Goal: Book appointment/travel/reservation

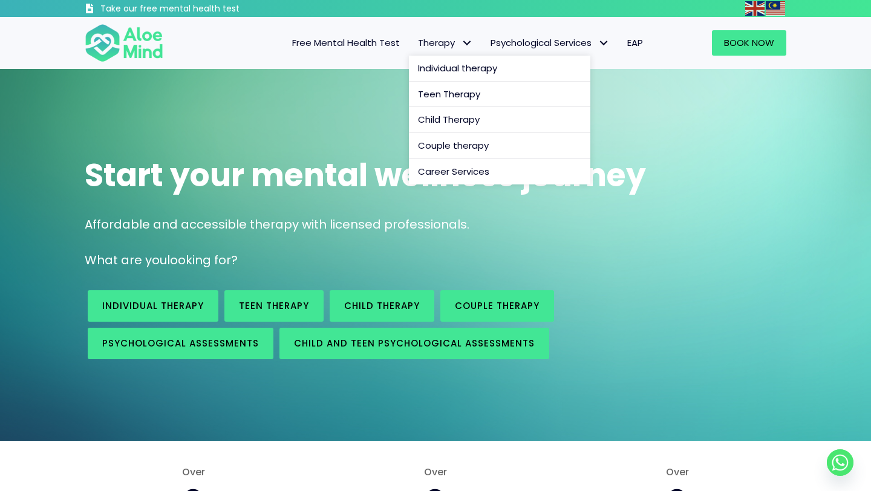
click at [441, 42] on span "Therapy" at bounding box center [445, 42] width 54 height 13
click at [445, 144] on span "Couple therapy" at bounding box center [453, 145] width 71 height 13
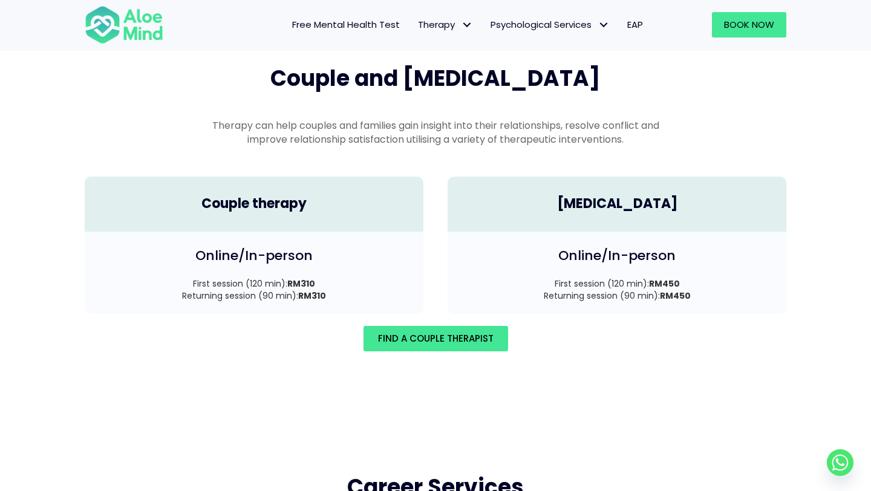
scroll to position [1692, 0]
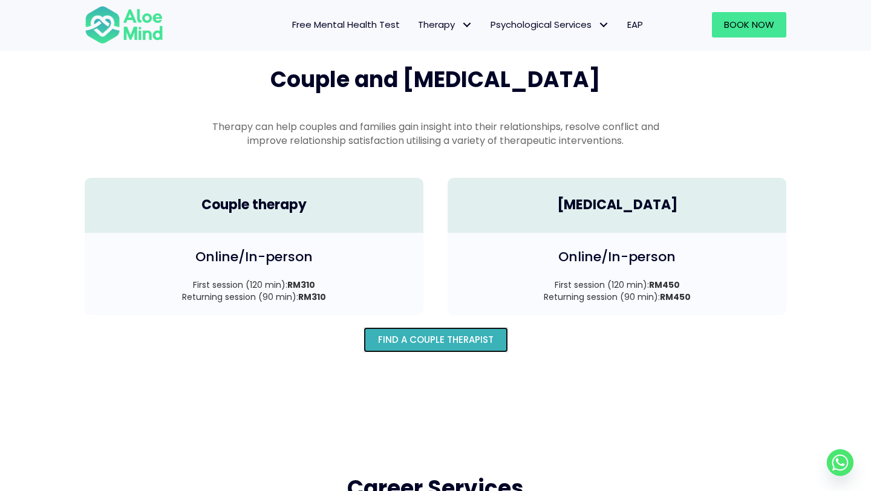
click at [420, 333] on span "Find A Couple Therapist" at bounding box center [436, 339] width 116 height 13
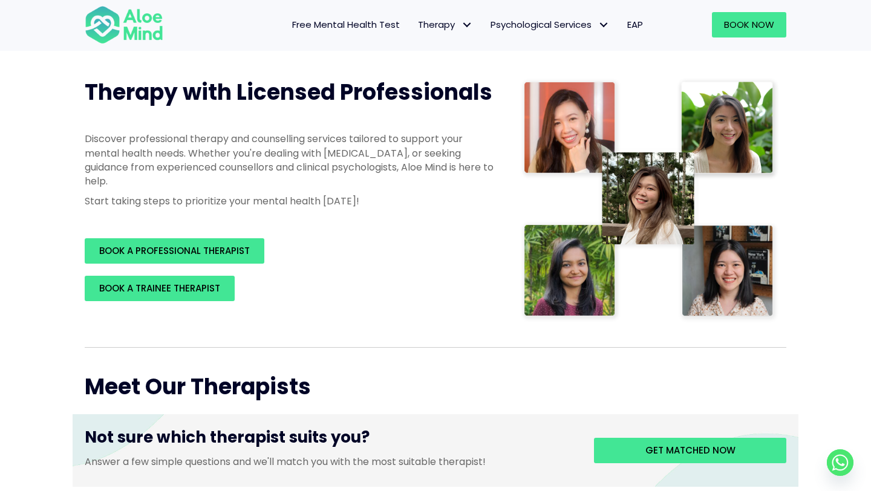
scroll to position [140, 0]
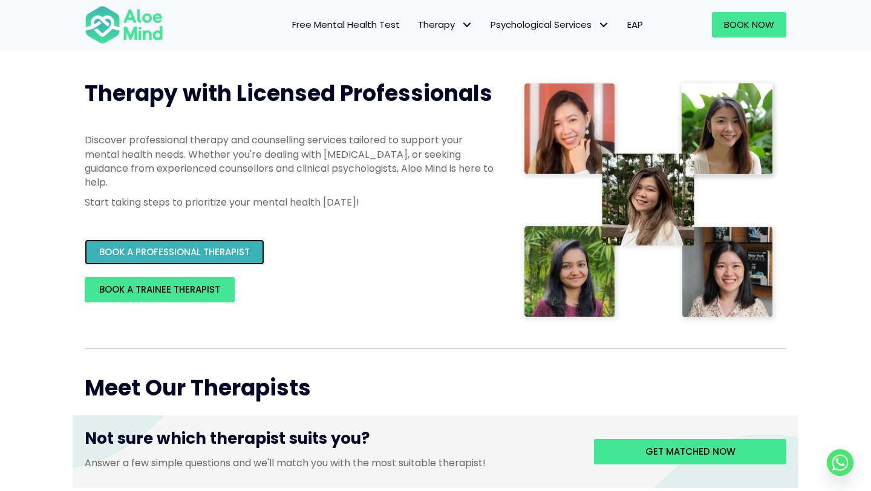
click at [202, 250] on span "BOOK A PROFESSIONAL THERAPIST" at bounding box center [174, 252] width 151 height 13
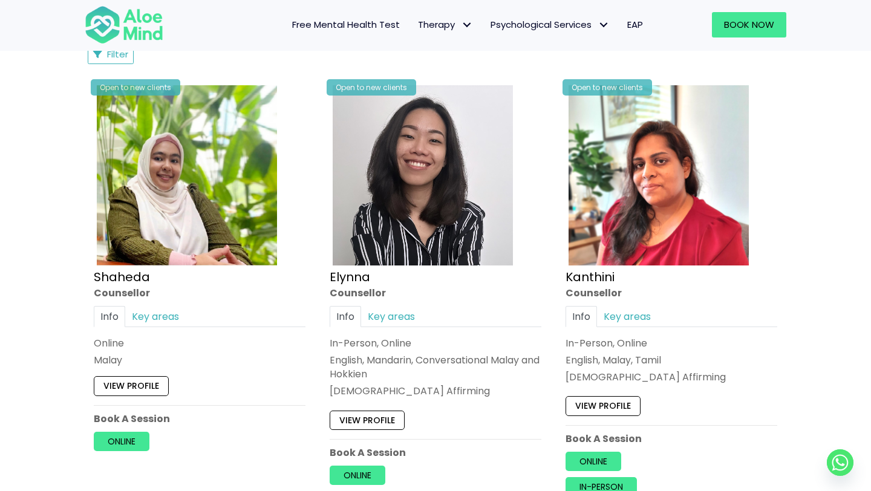
scroll to position [679, 0]
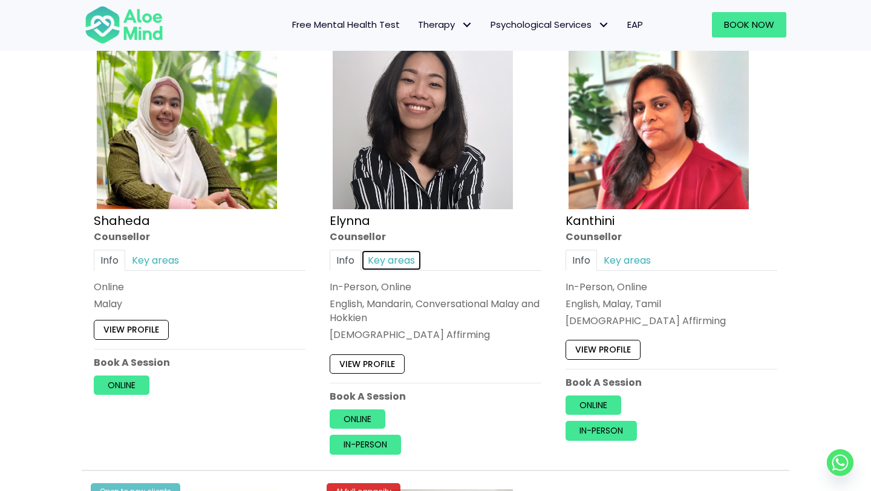
click at [388, 262] on link "Key areas" at bounding box center [391, 260] width 60 height 21
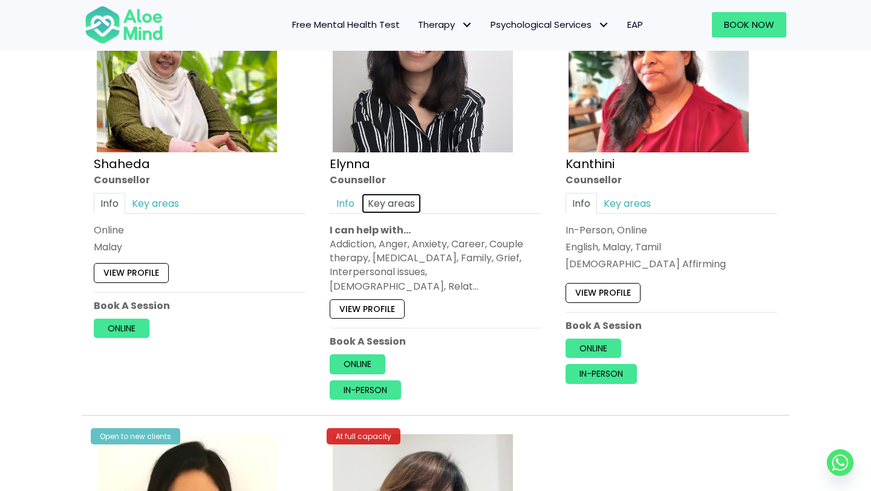
scroll to position [737, 0]
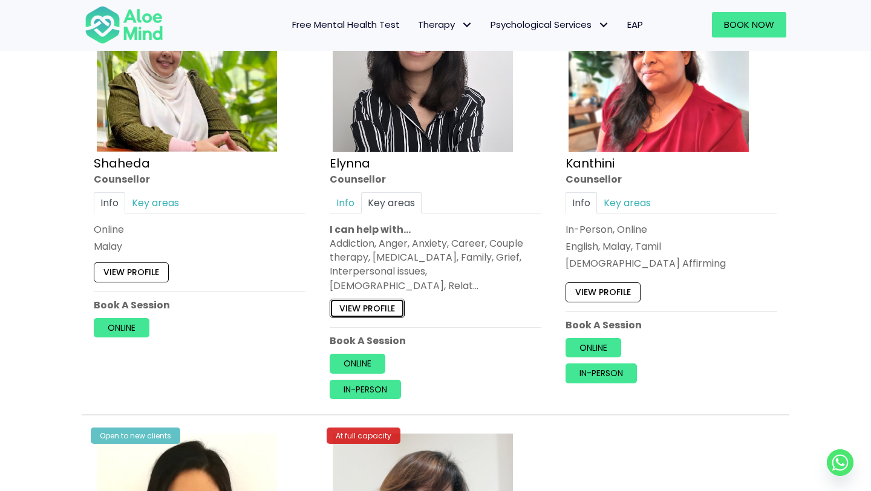
click at [358, 299] on link "View profile" at bounding box center [367, 308] width 75 height 19
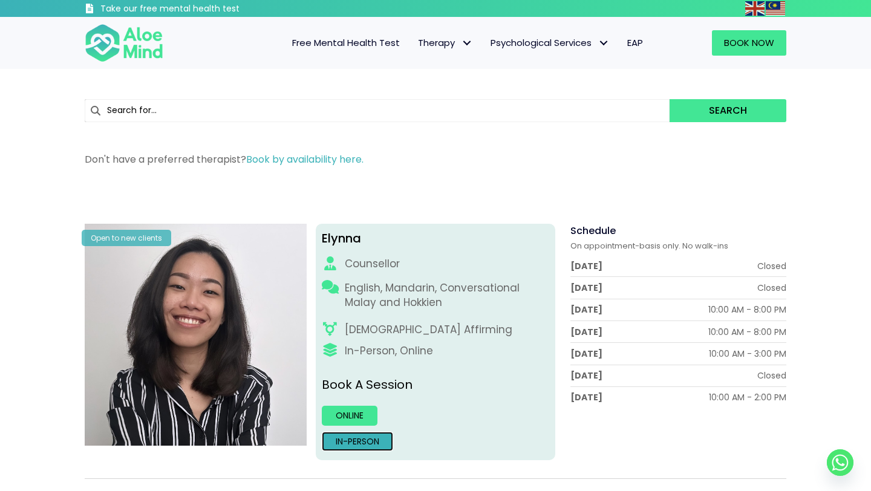
click at [364, 443] on link "In-person" at bounding box center [357, 441] width 71 height 19
